Goal: Information Seeking & Learning: Learn about a topic

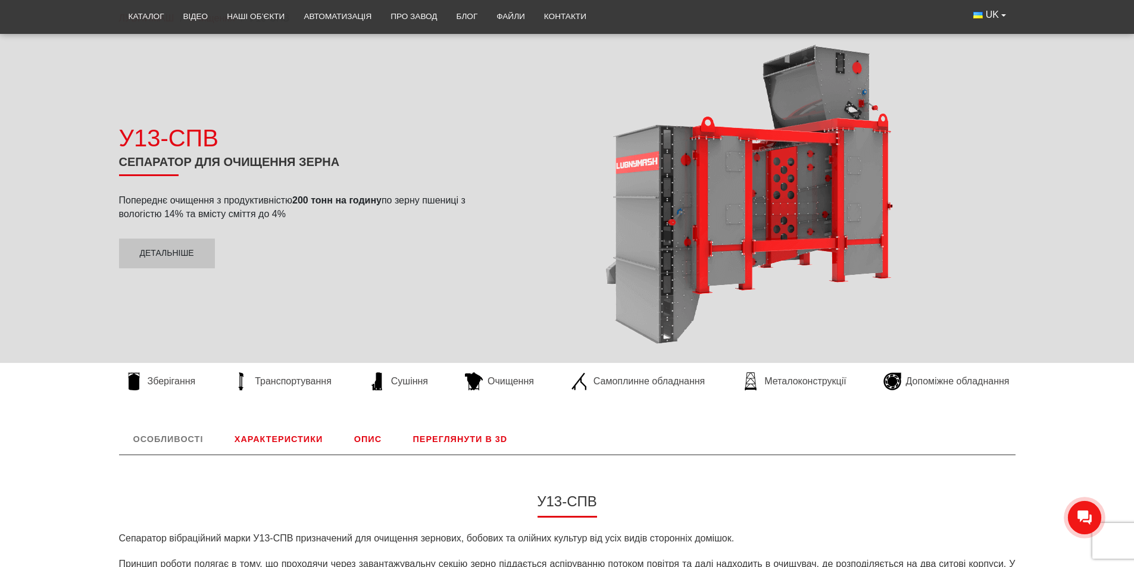
scroll to position [119, 0]
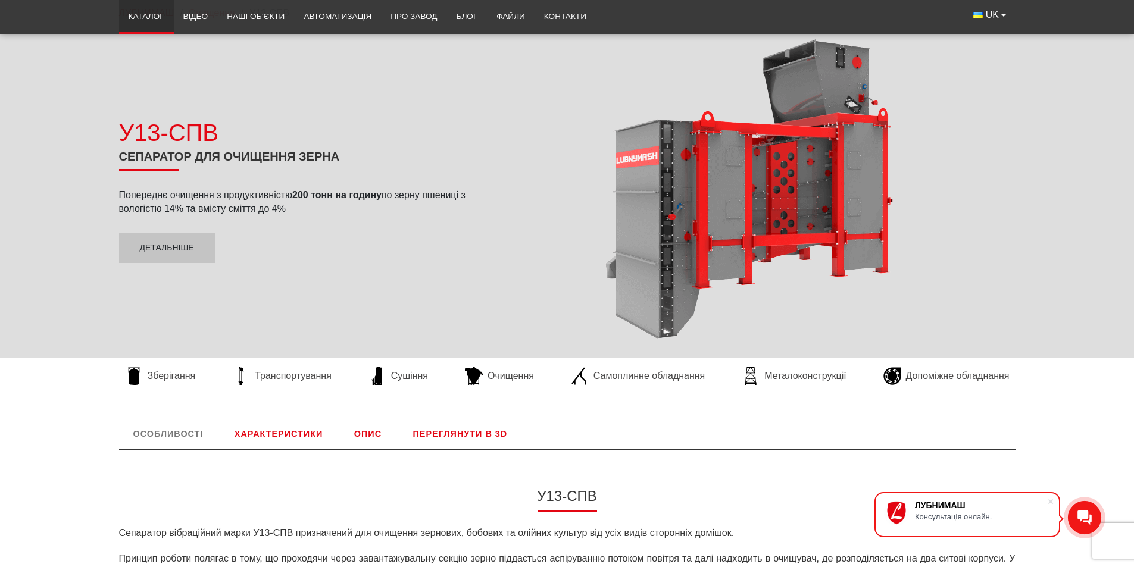
click at [141, 12] on link "Каталог" at bounding box center [146, 17] width 55 height 26
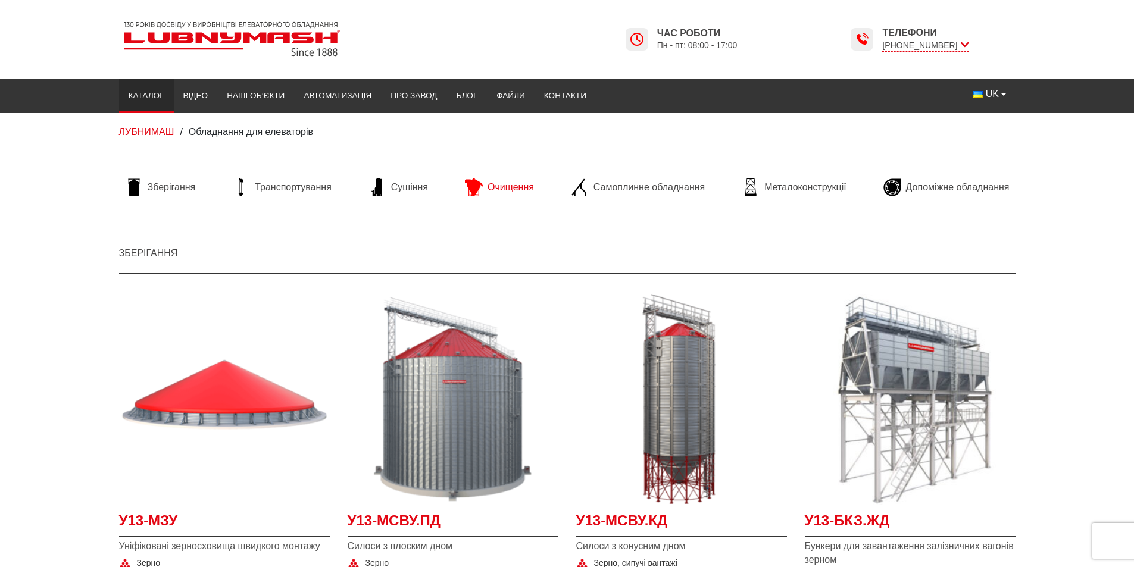
click at [499, 190] on span "Очищення" at bounding box center [510, 187] width 46 height 13
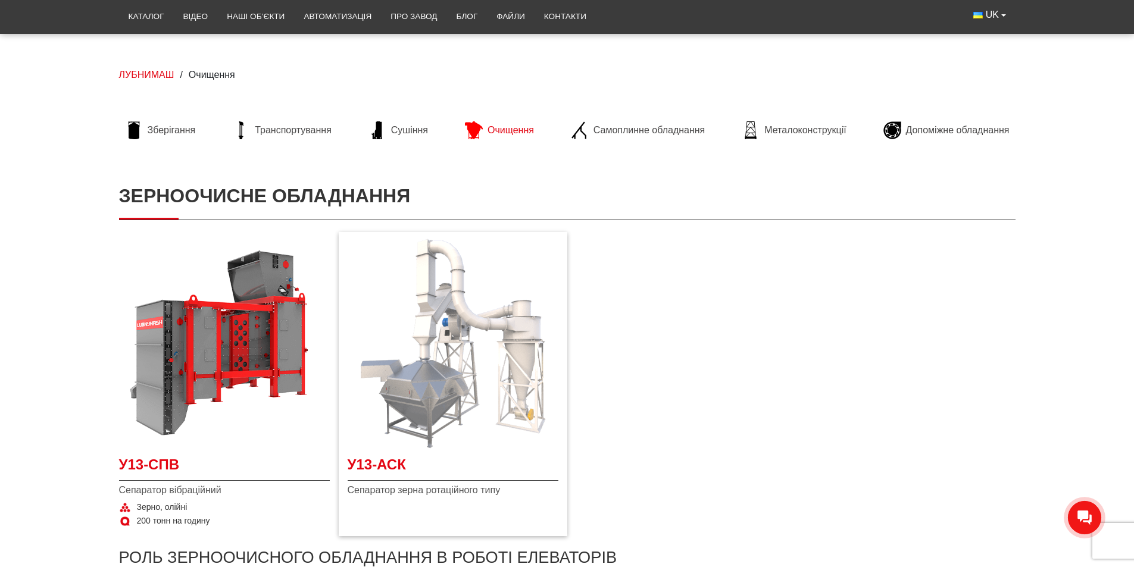
scroll to position [119, 0]
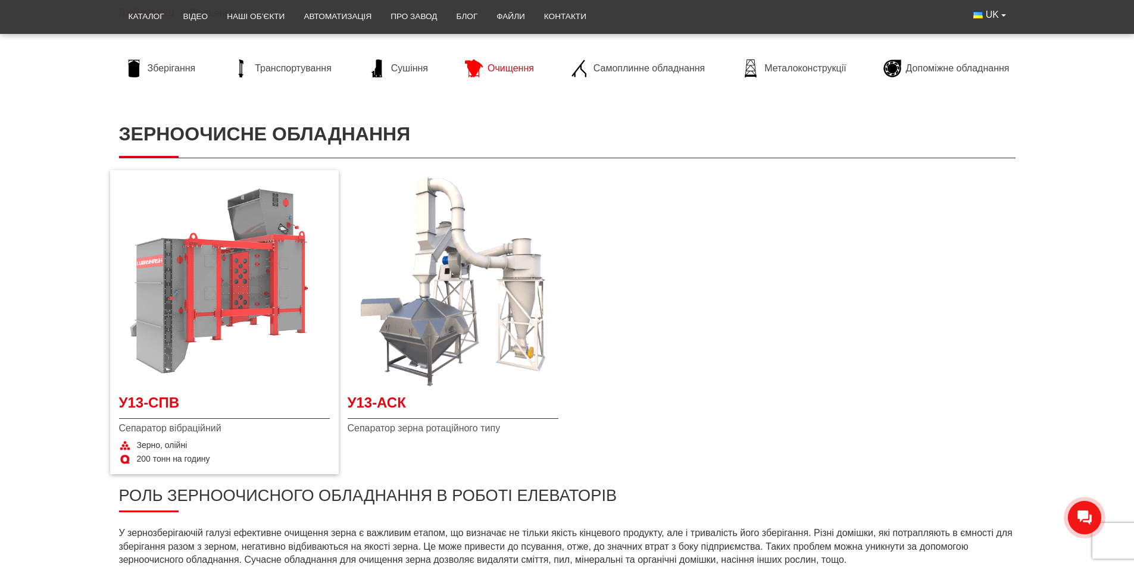
click at [269, 256] on img at bounding box center [224, 281] width 211 height 211
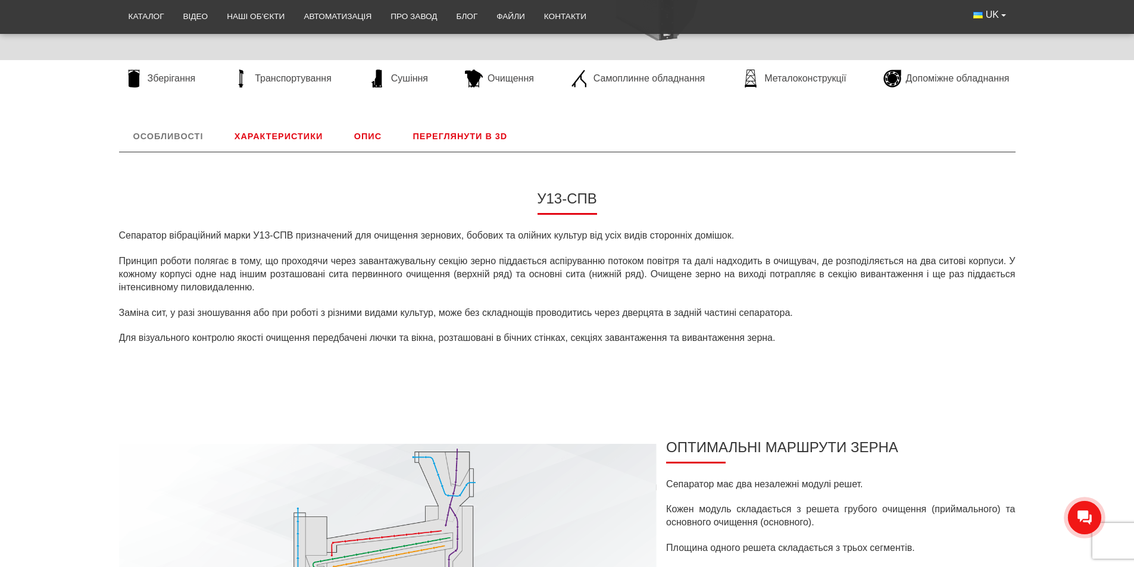
click at [287, 135] on link "Характеристики" at bounding box center [278, 136] width 117 height 31
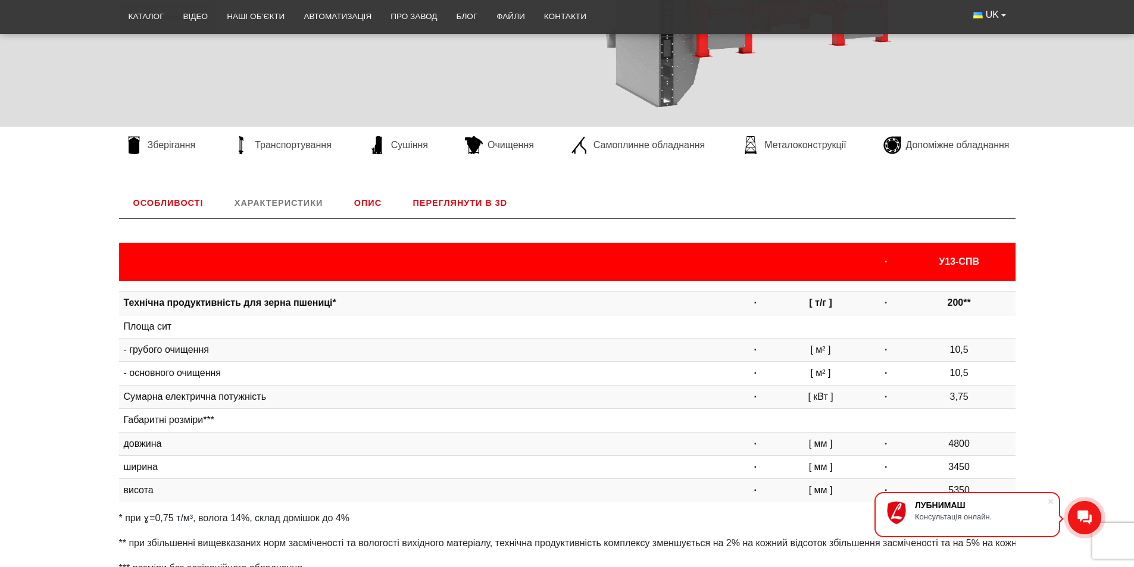
scroll to position [299, 0]
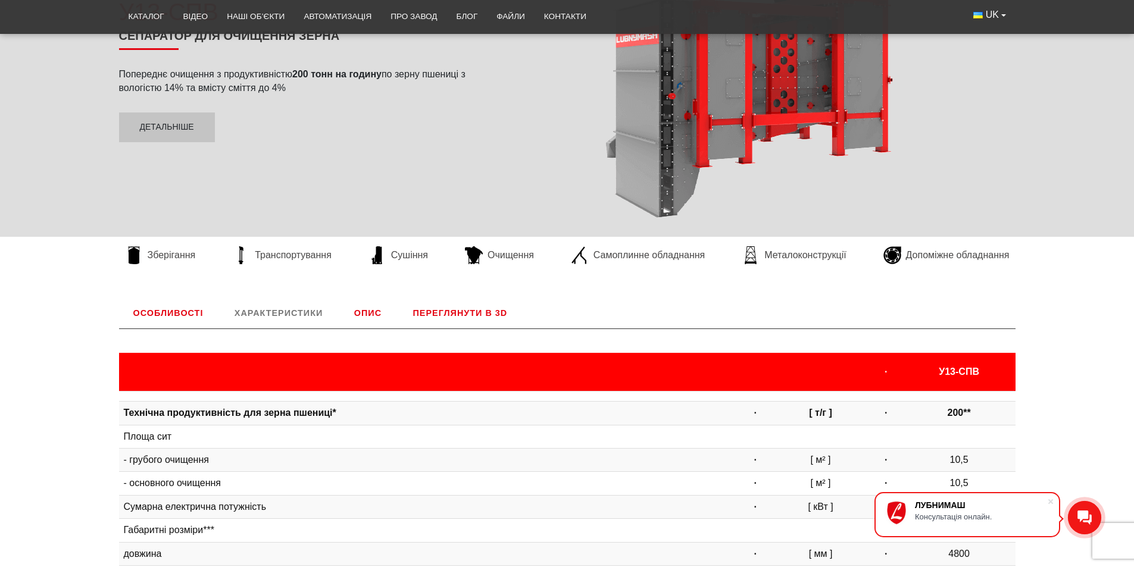
click at [373, 310] on link "Опис" at bounding box center [368, 313] width 56 height 31
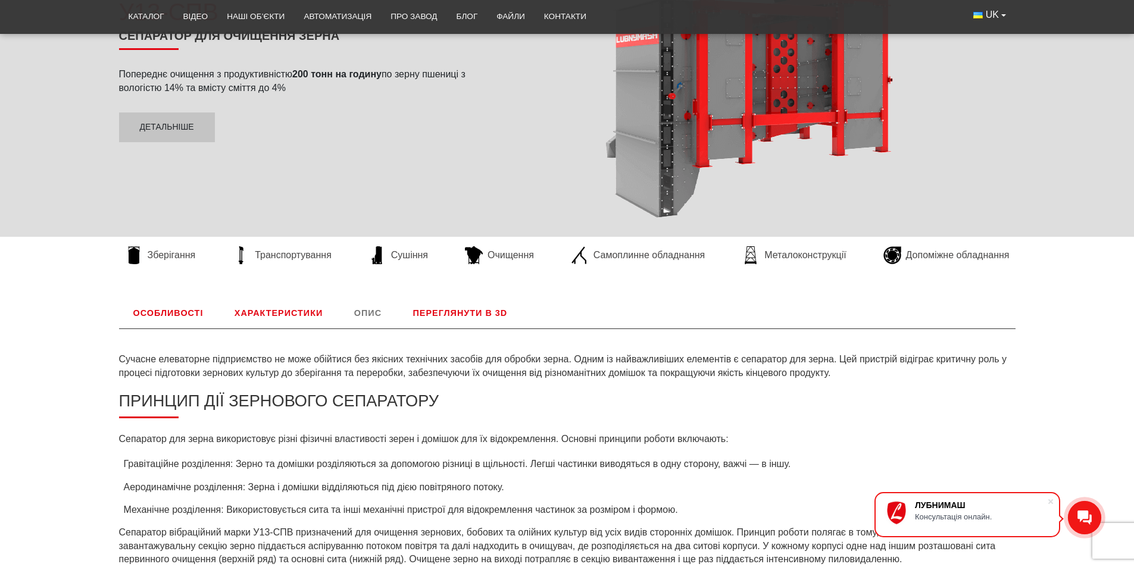
scroll to position [496, 0]
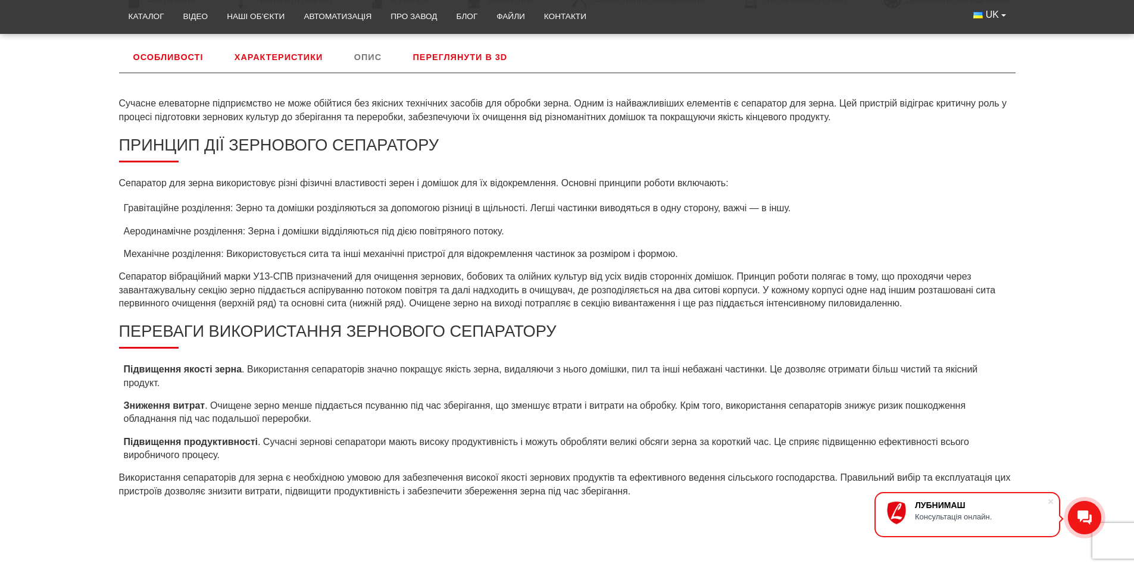
click at [458, 55] on link "Переглянути в 3D" at bounding box center [460, 57] width 123 height 31
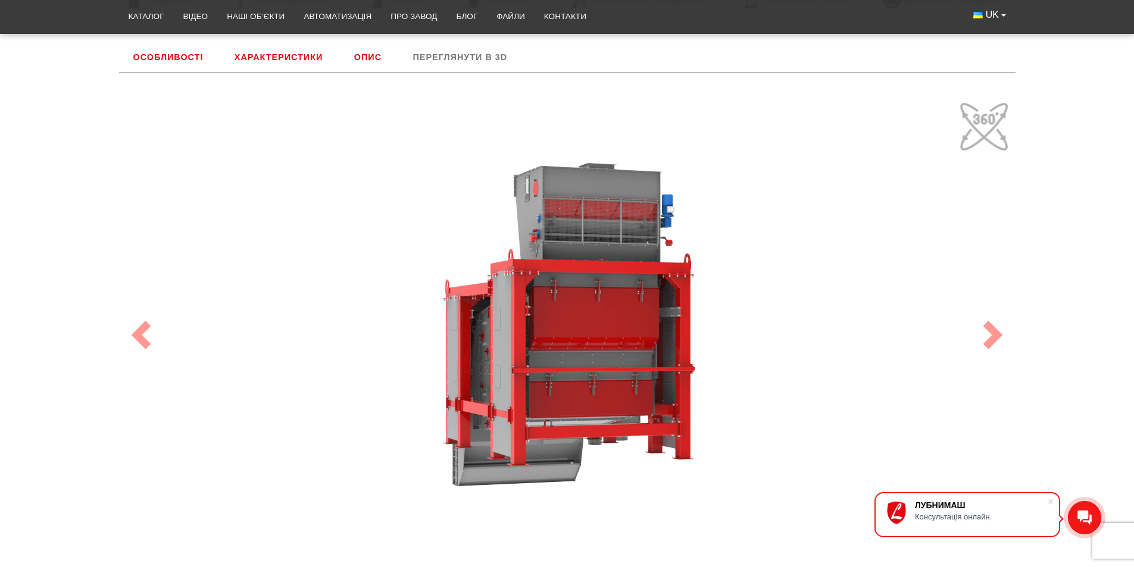
drag, startPoint x: 680, startPoint y: 338, endPoint x: 390, endPoint y: 208, distance: 317.6
click at [516, 266] on div "100" at bounding box center [567, 335] width 893 height 476
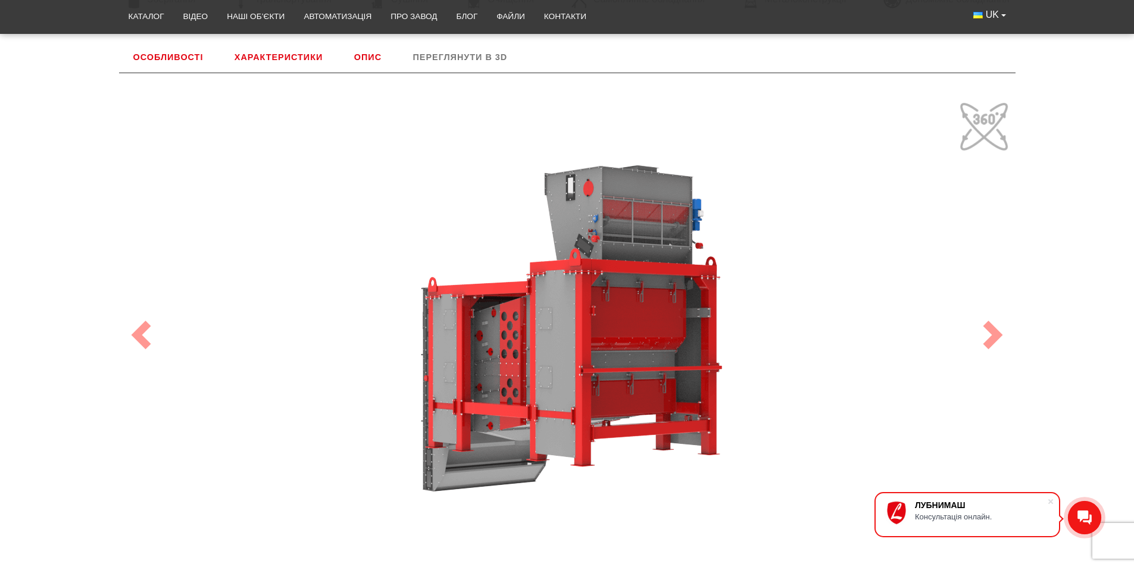
drag, startPoint x: 168, startPoint y: 55, endPoint x: 383, endPoint y: 199, distance: 258.4
click at [170, 55] on link "Особливості" at bounding box center [168, 57] width 99 height 31
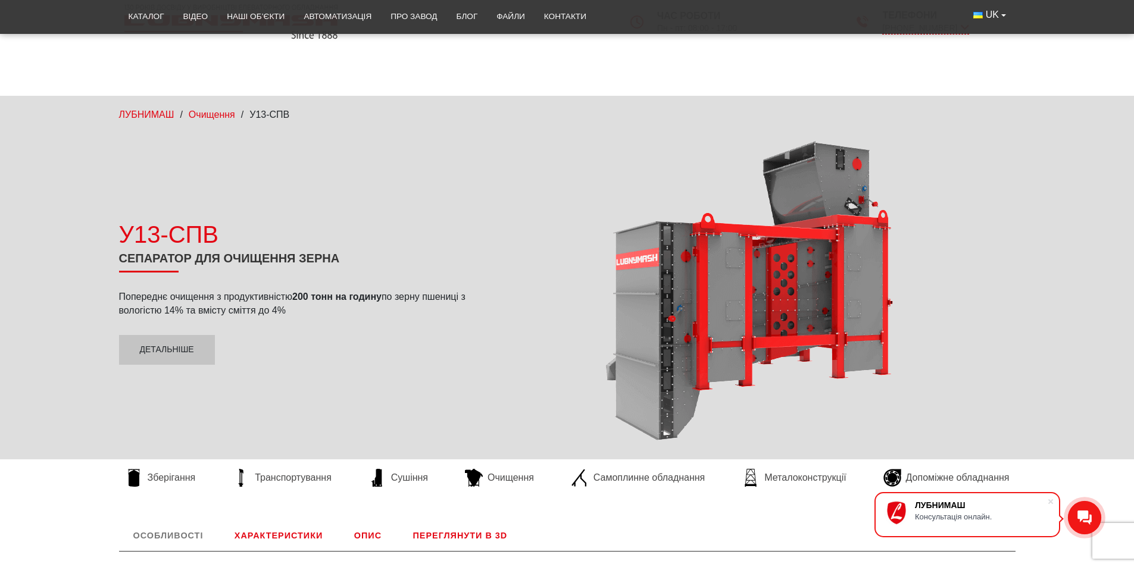
scroll to position [13, 0]
